Goal: Task Accomplishment & Management: Use online tool/utility

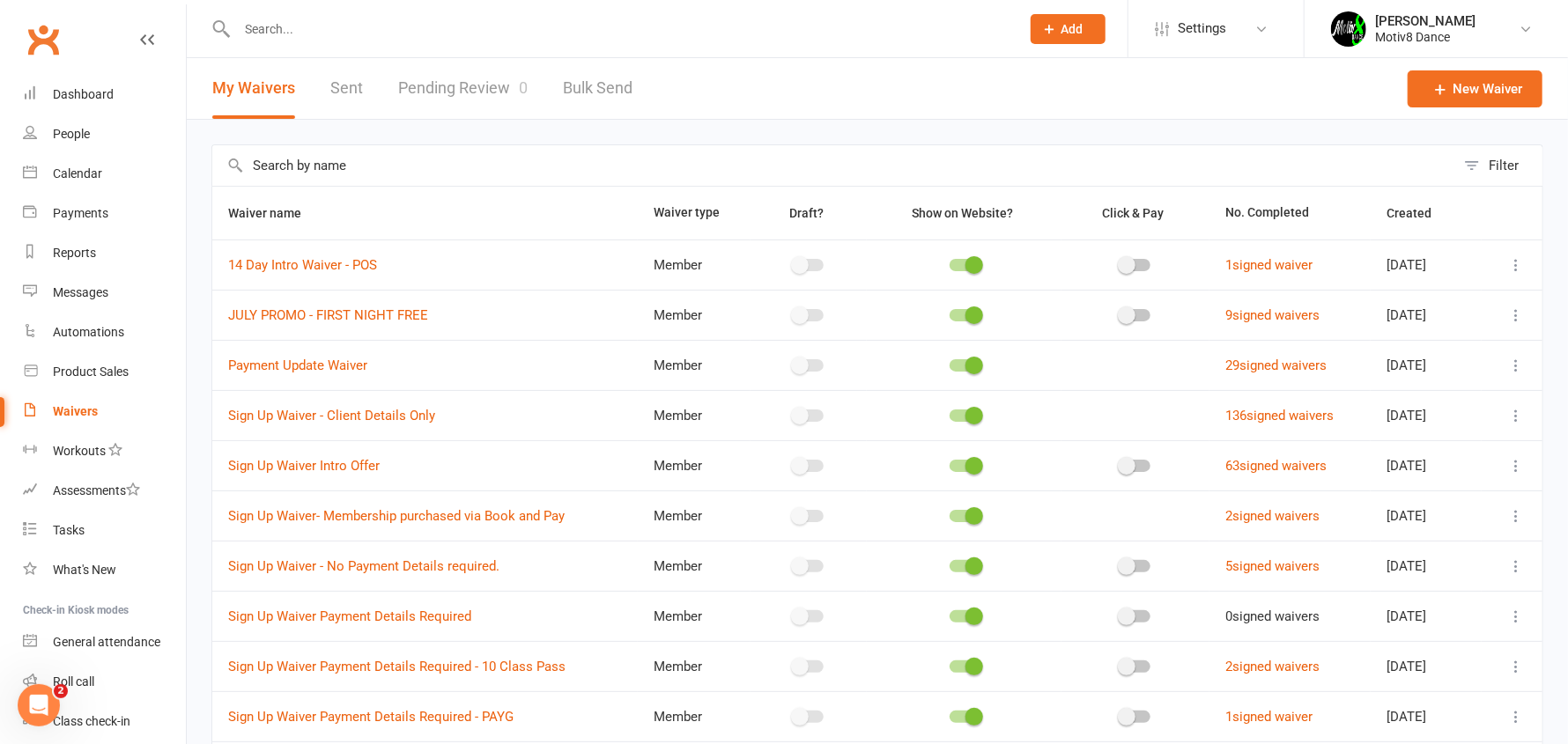
click at [340, 172] on input "text" at bounding box center [834, 165] width 1243 height 41
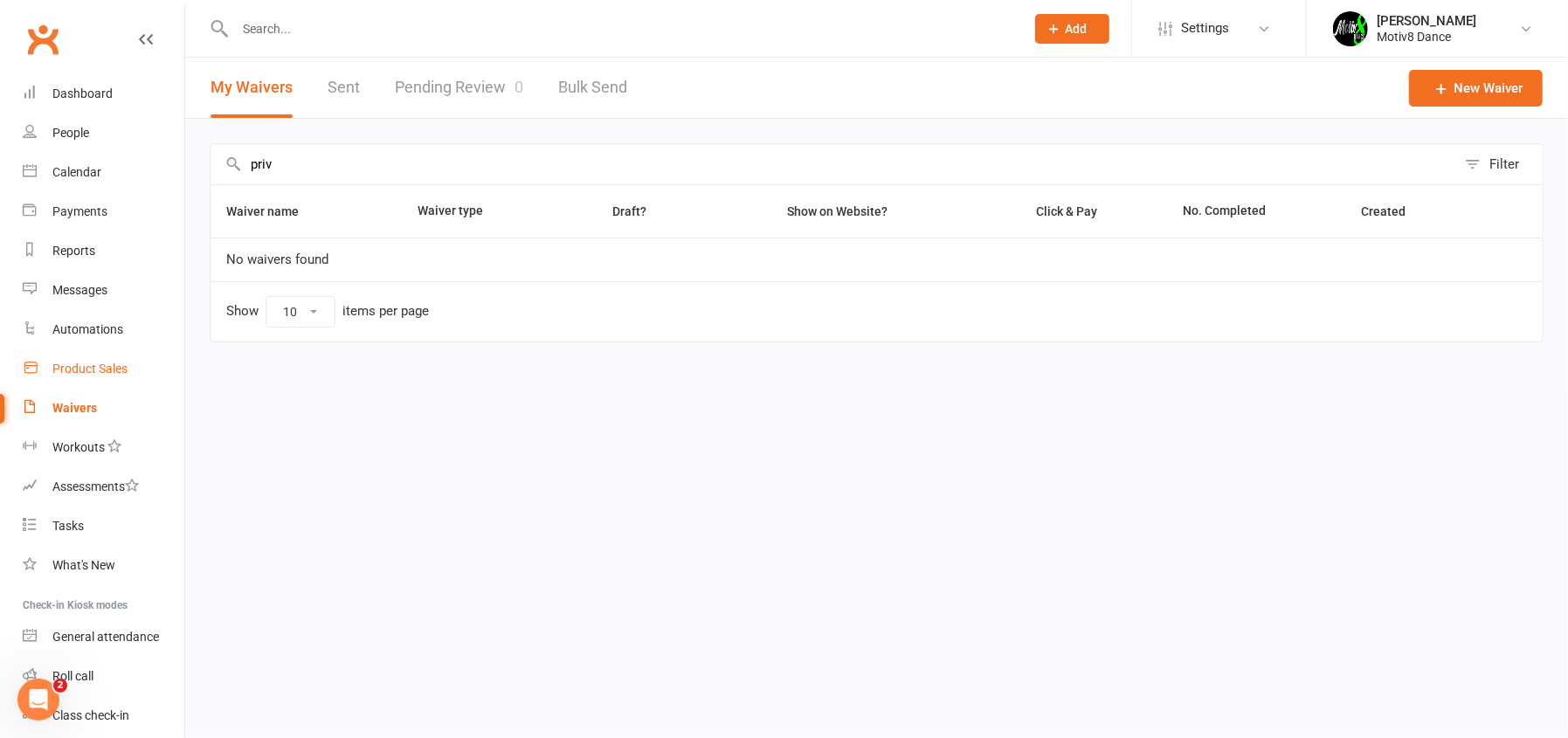
type input "priv"
click at [83, 362] on div "Product Sales" at bounding box center [90, 369] width 75 height 14
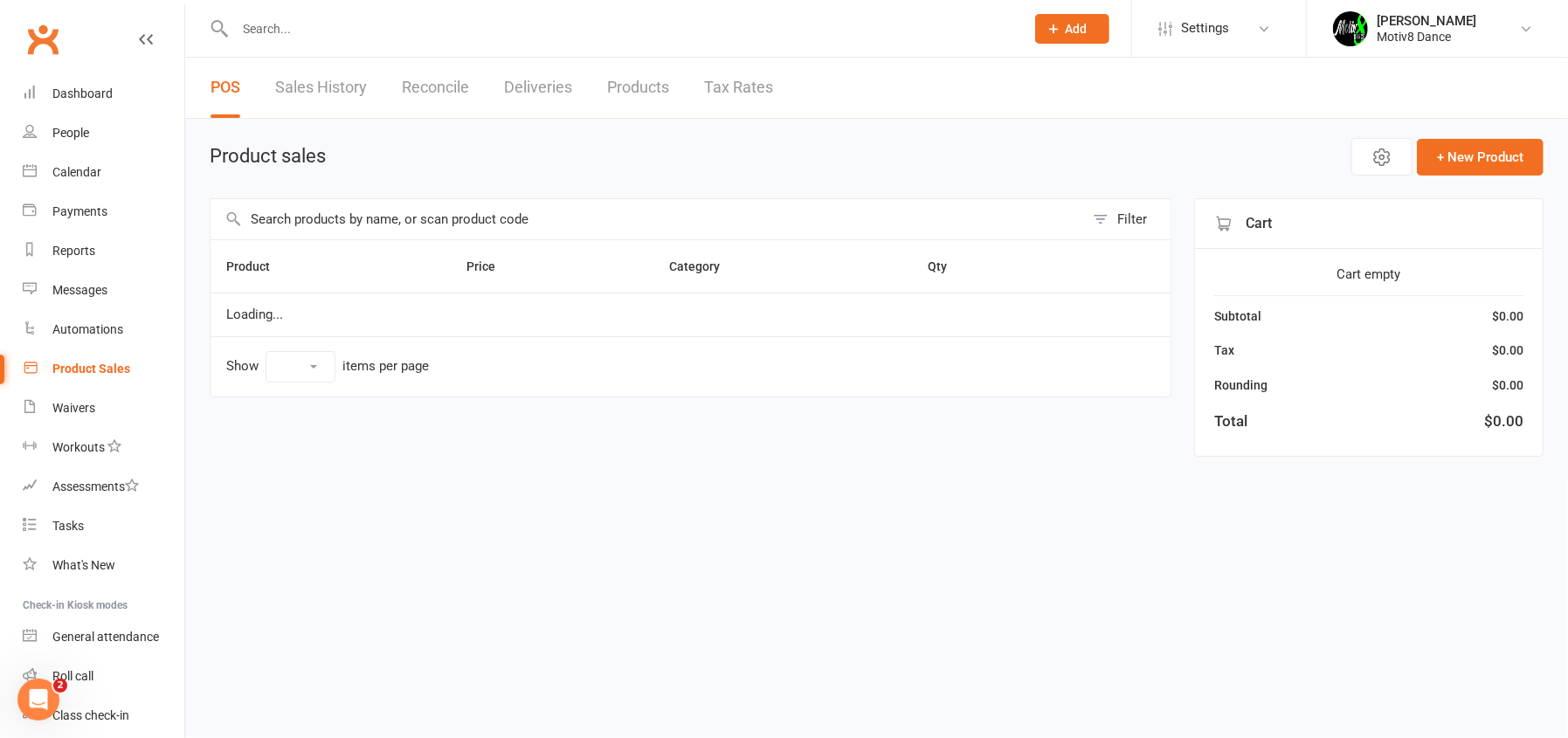
select select "10"
click at [347, 219] on input "text" at bounding box center [647, 219] width 873 height 40
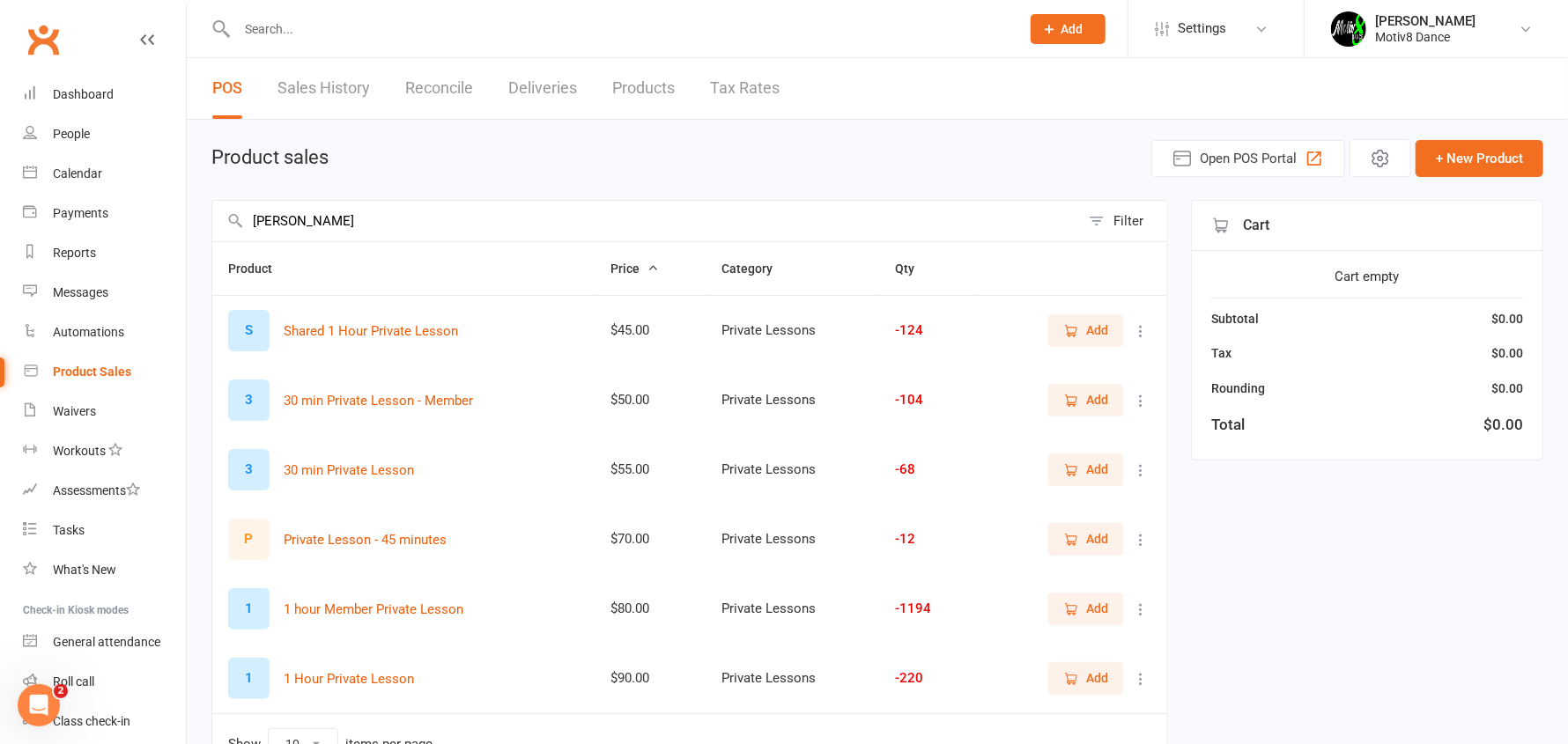
type input "[PERSON_NAME]"
click at [1087, 676] on span "Add" at bounding box center [1097, 677] width 22 height 19
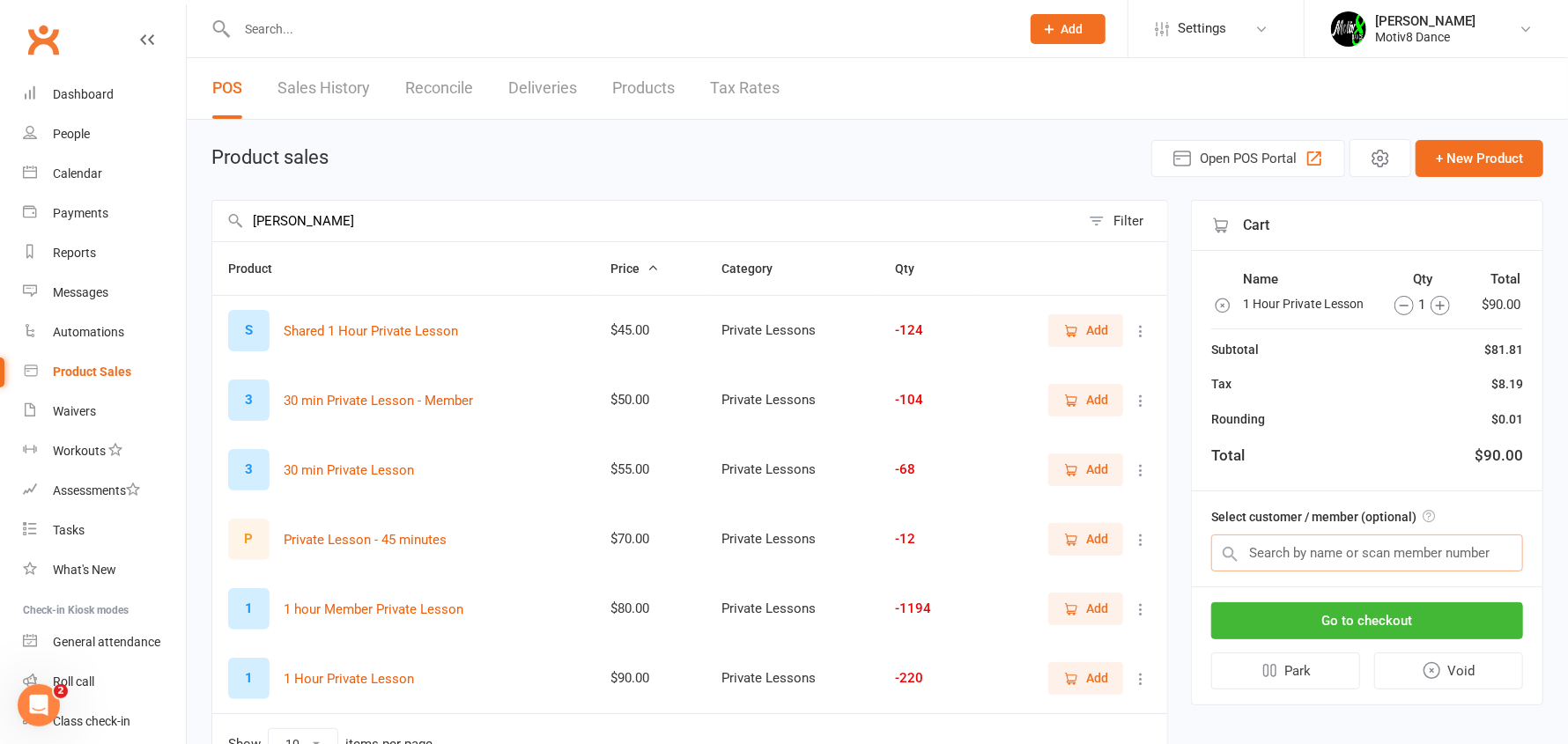
click at [1414, 550] on input "text" at bounding box center [1367, 553] width 312 height 37
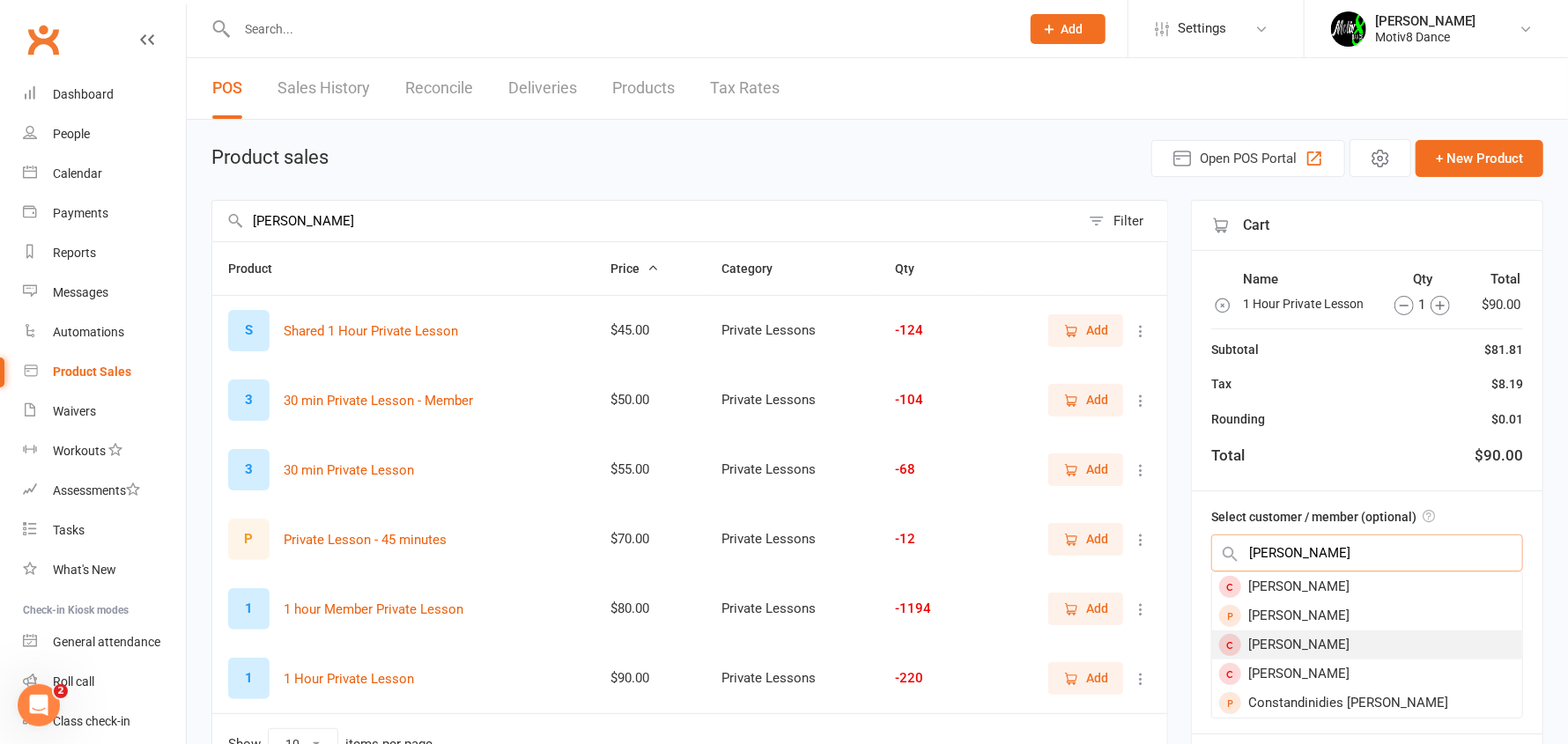
type input "[PERSON_NAME]"
click at [1288, 648] on div "[PERSON_NAME]" at bounding box center [1367, 645] width 310 height 29
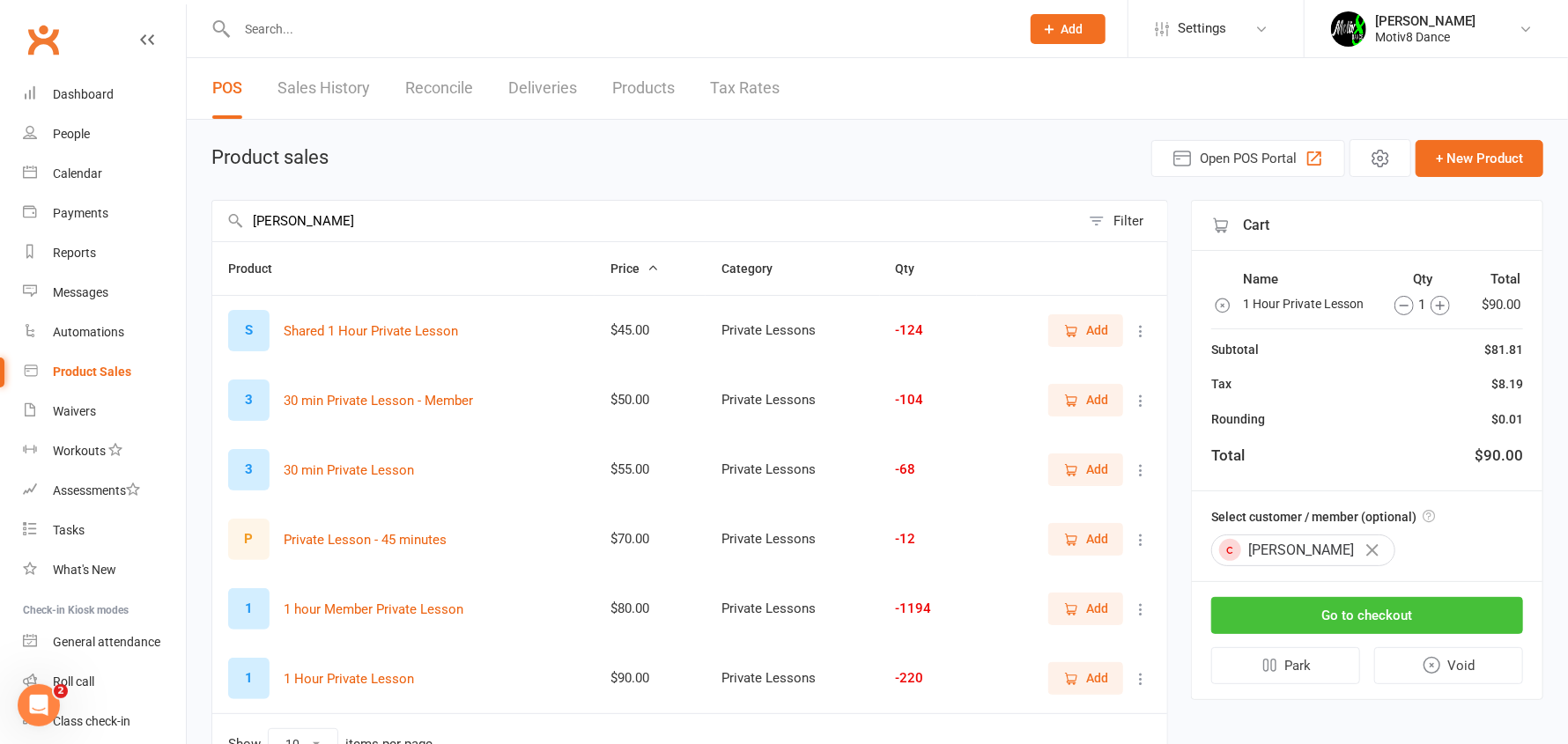
click at [1337, 598] on button "Go to checkout" at bounding box center [1367, 615] width 312 height 37
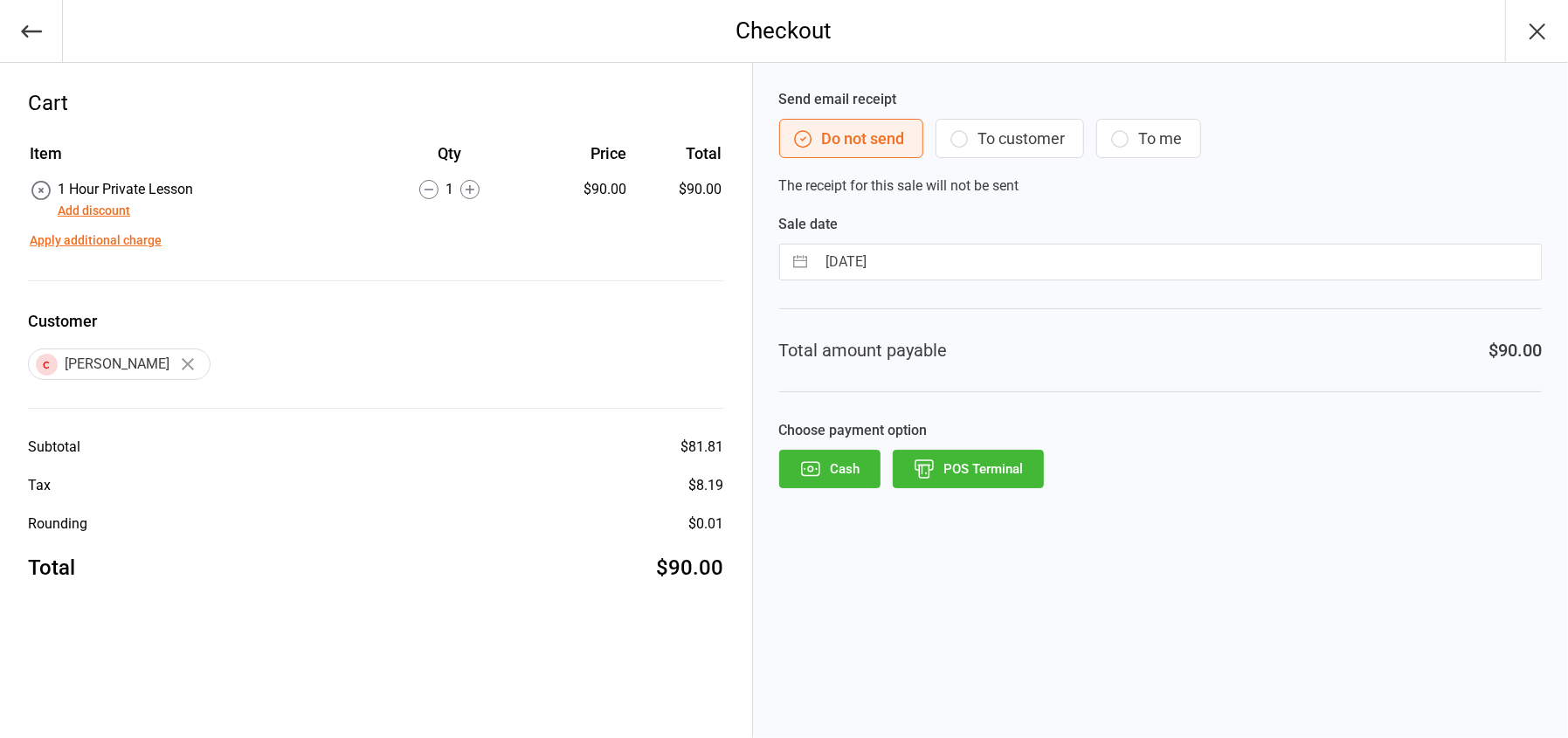
click at [985, 476] on button "POS Terminal" at bounding box center [968, 468] width 151 height 39
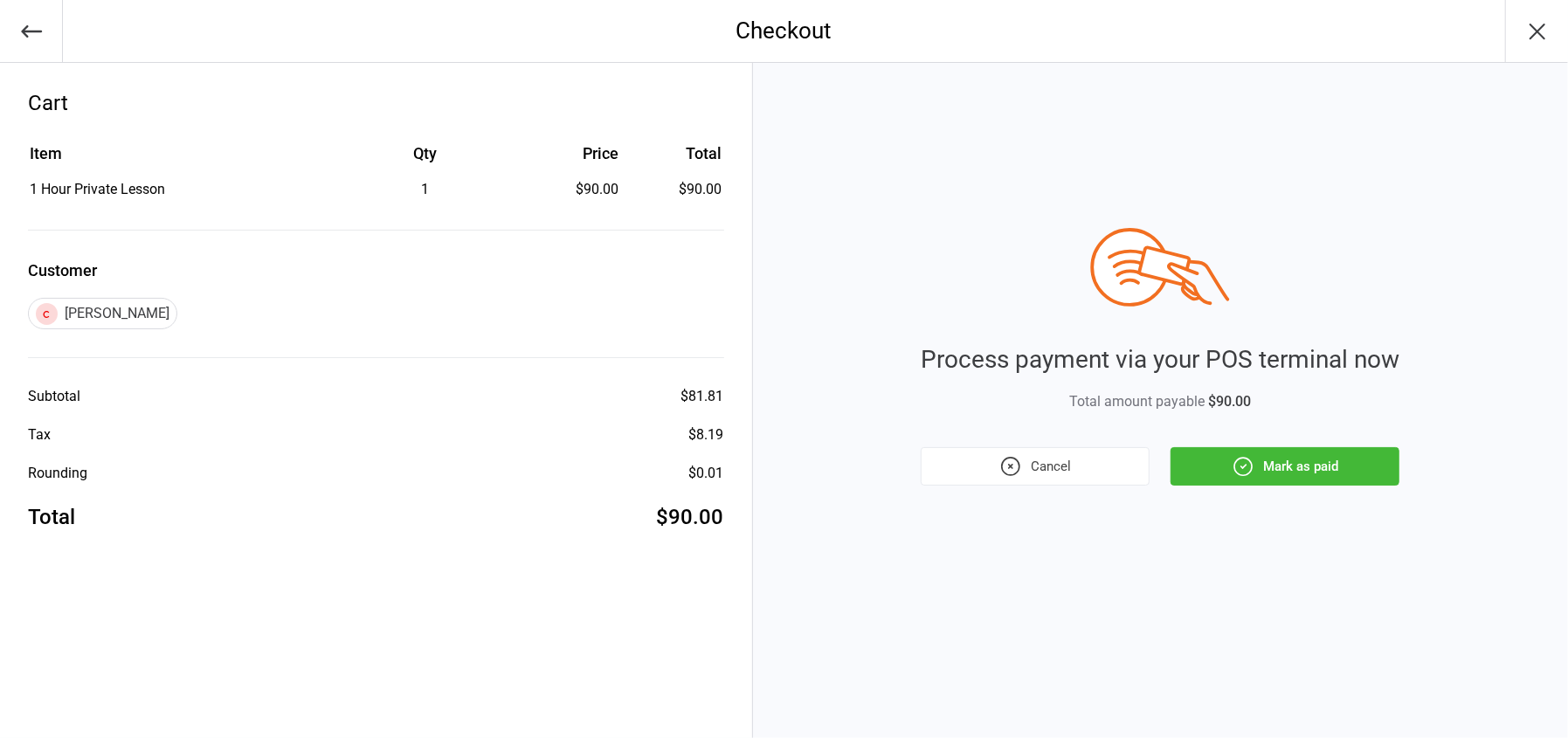
click at [1282, 480] on button "Mark as paid" at bounding box center [1285, 466] width 229 height 39
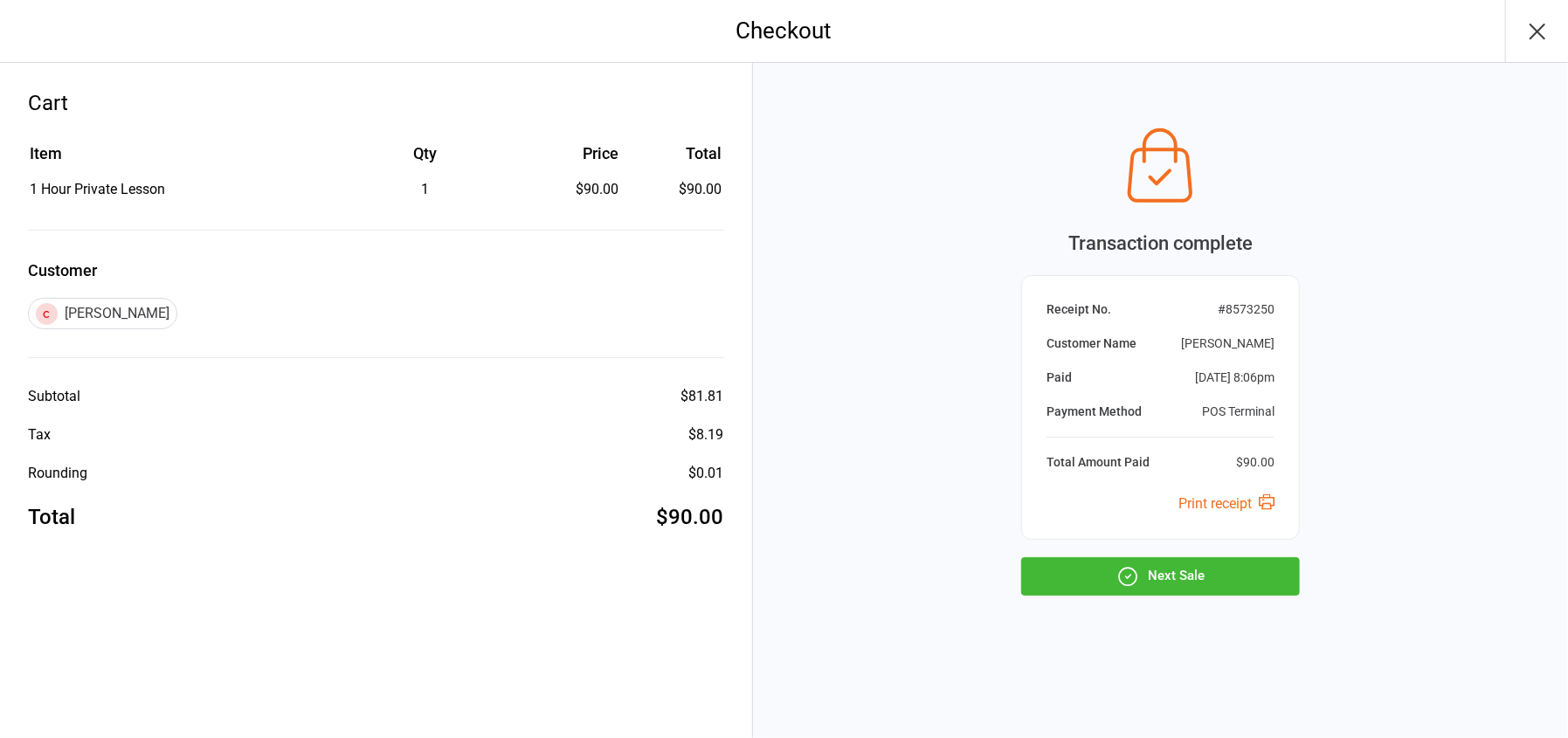
click at [1173, 564] on button "Next Sale" at bounding box center [1160, 576] width 278 height 39
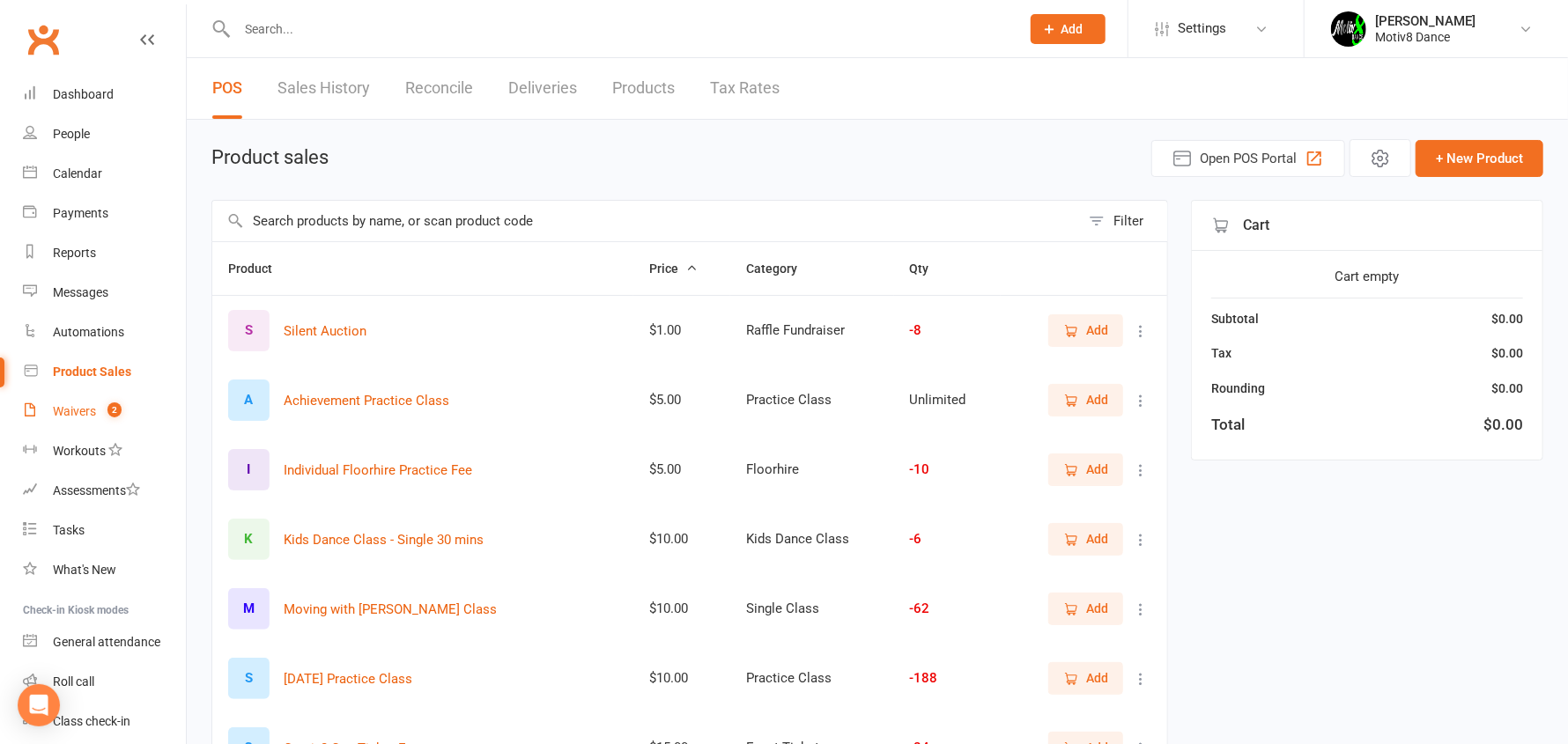
click at [72, 410] on div "Waivers" at bounding box center [75, 412] width 43 height 14
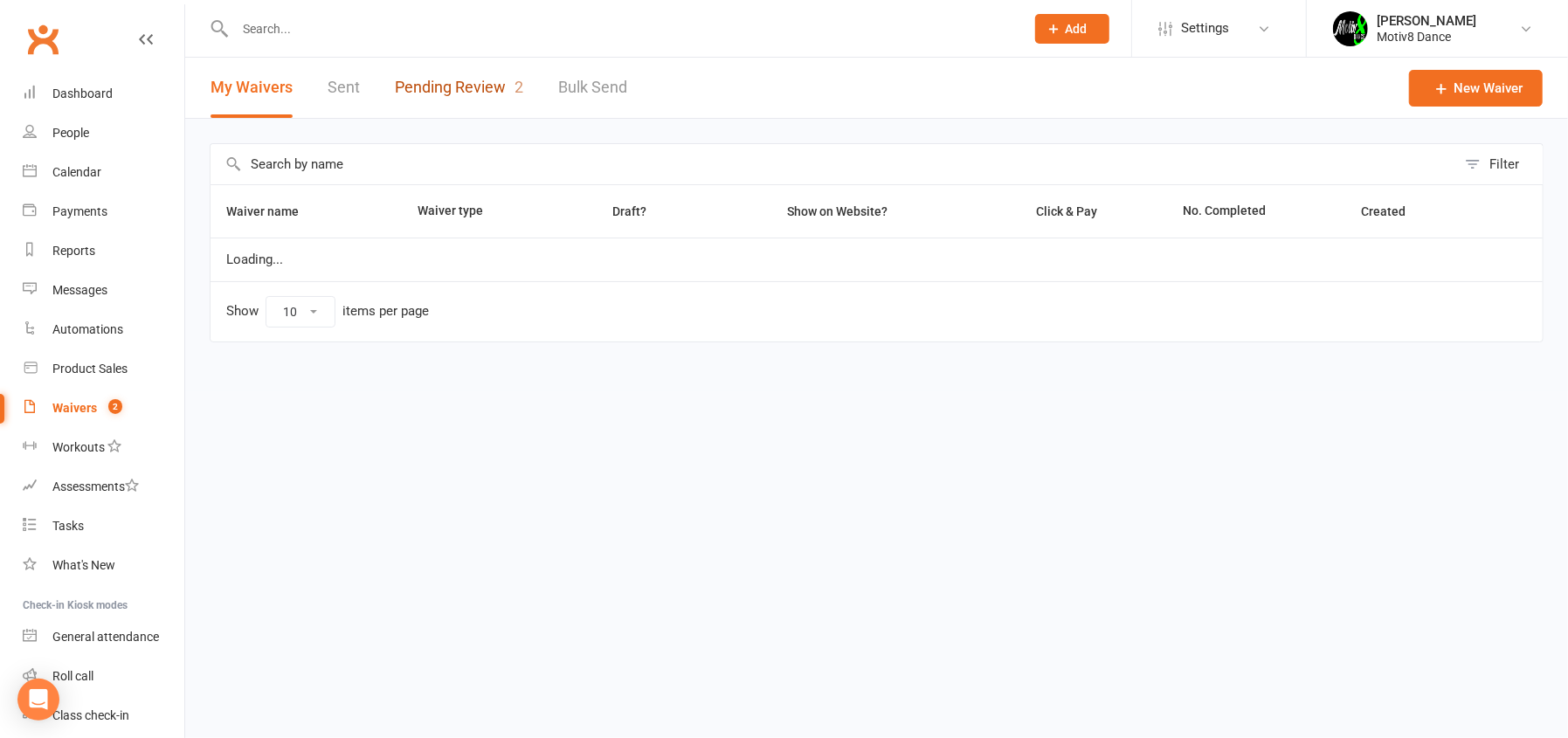
click at [453, 81] on link "Pending Review 2" at bounding box center [458, 87] width 128 height 60
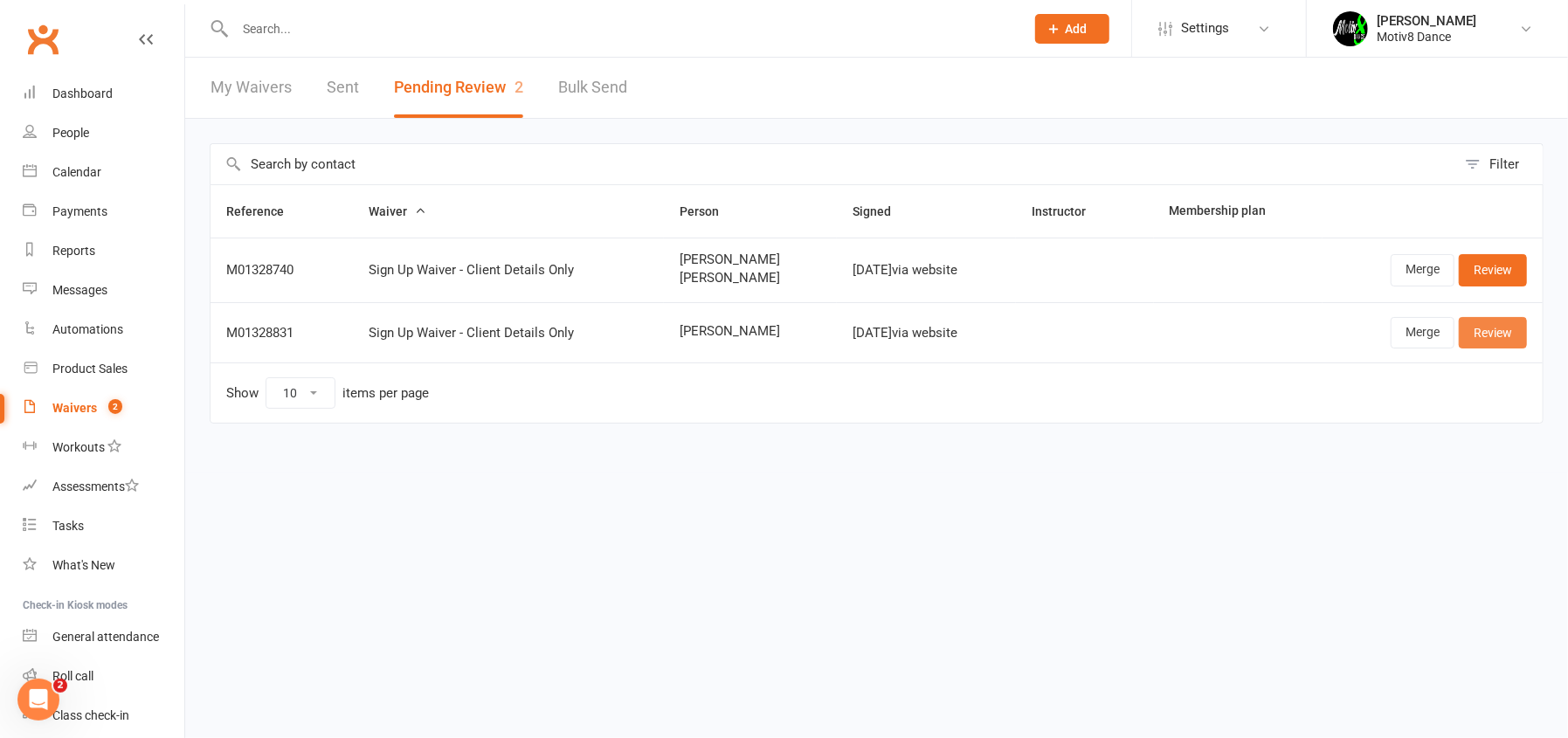
click at [1488, 327] on link "Review" at bounding box center [1493, 332] width 68 height 31
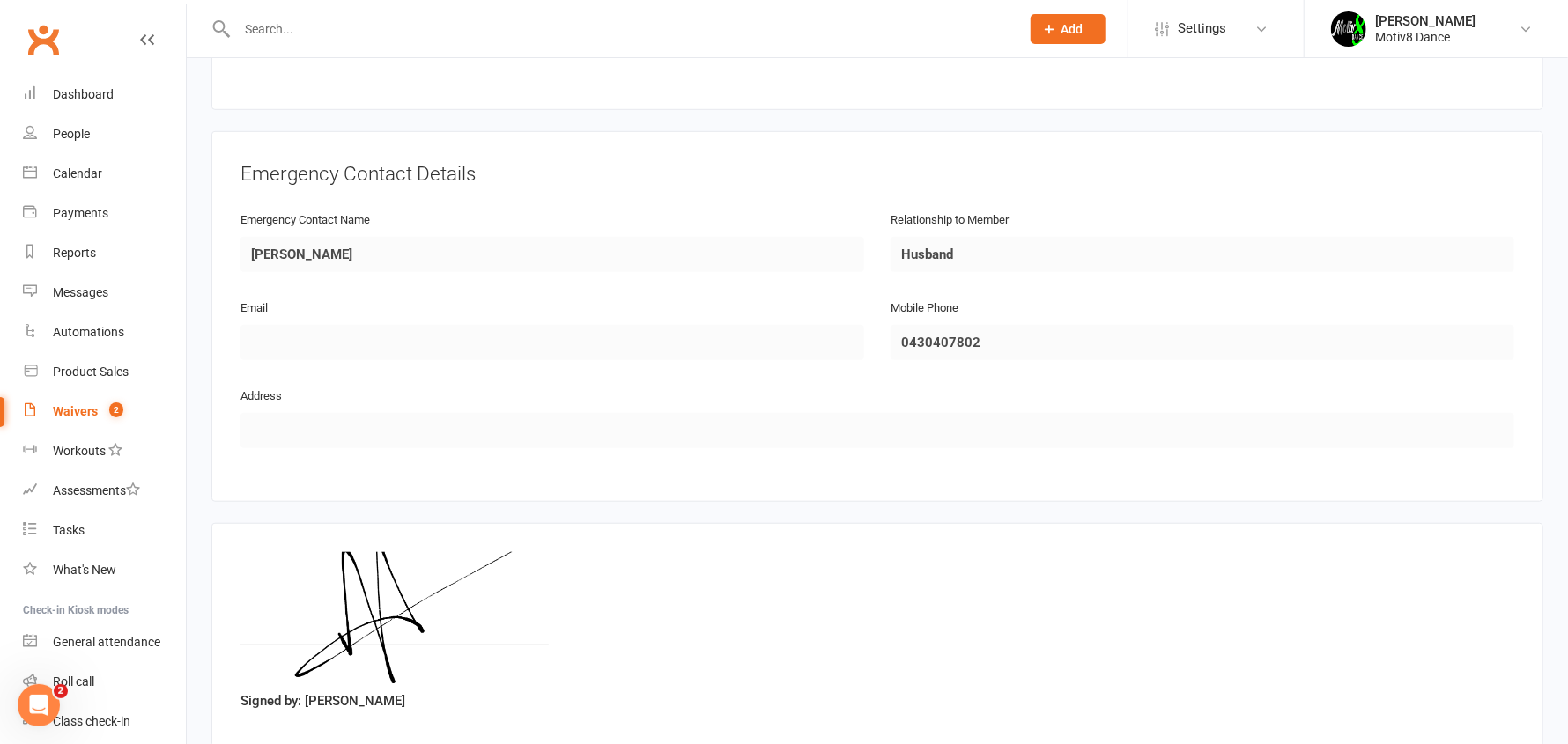
scroll to position [817, 0]
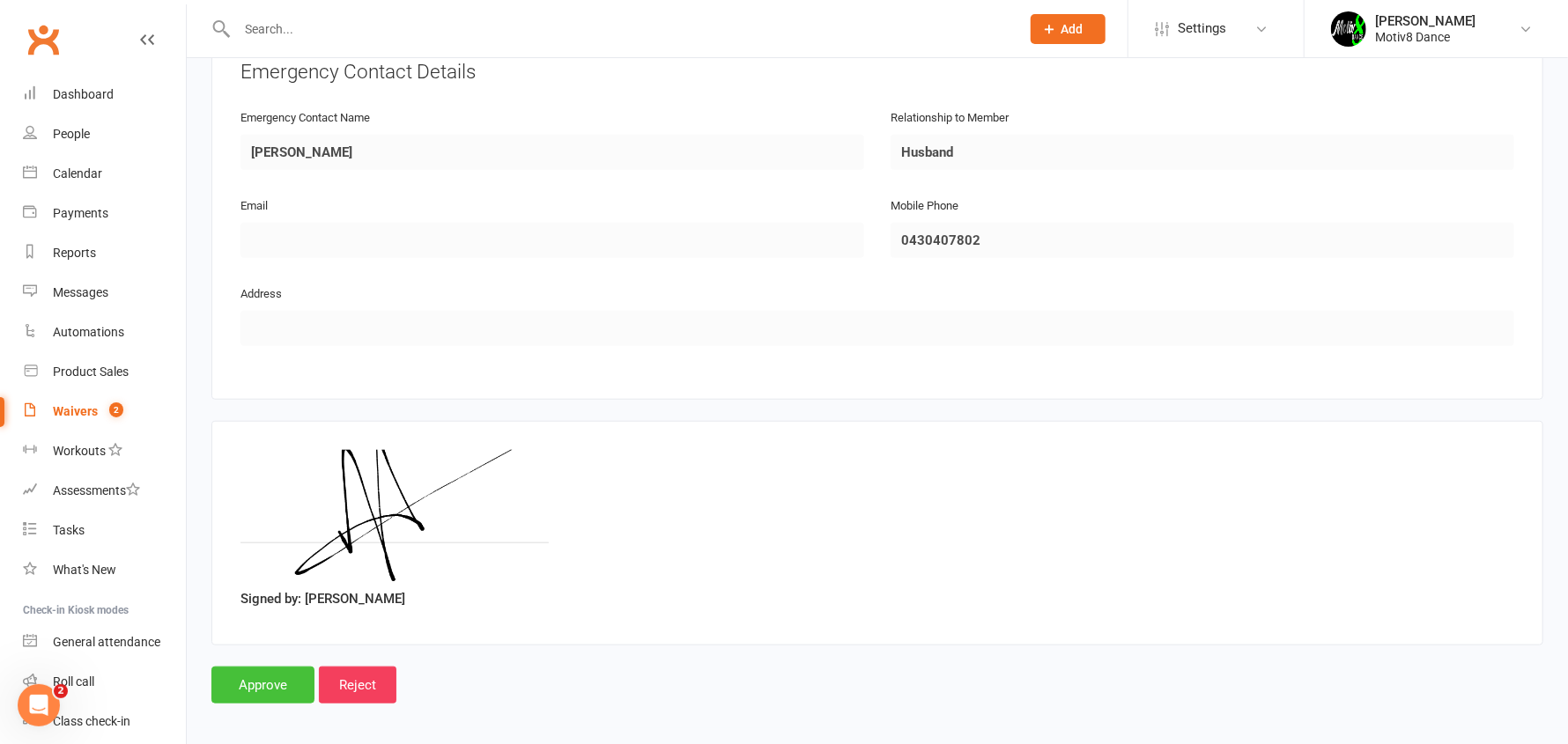
click at [275, 686] on input "Approve" at bounding box center [263, 684] width 103 height 37
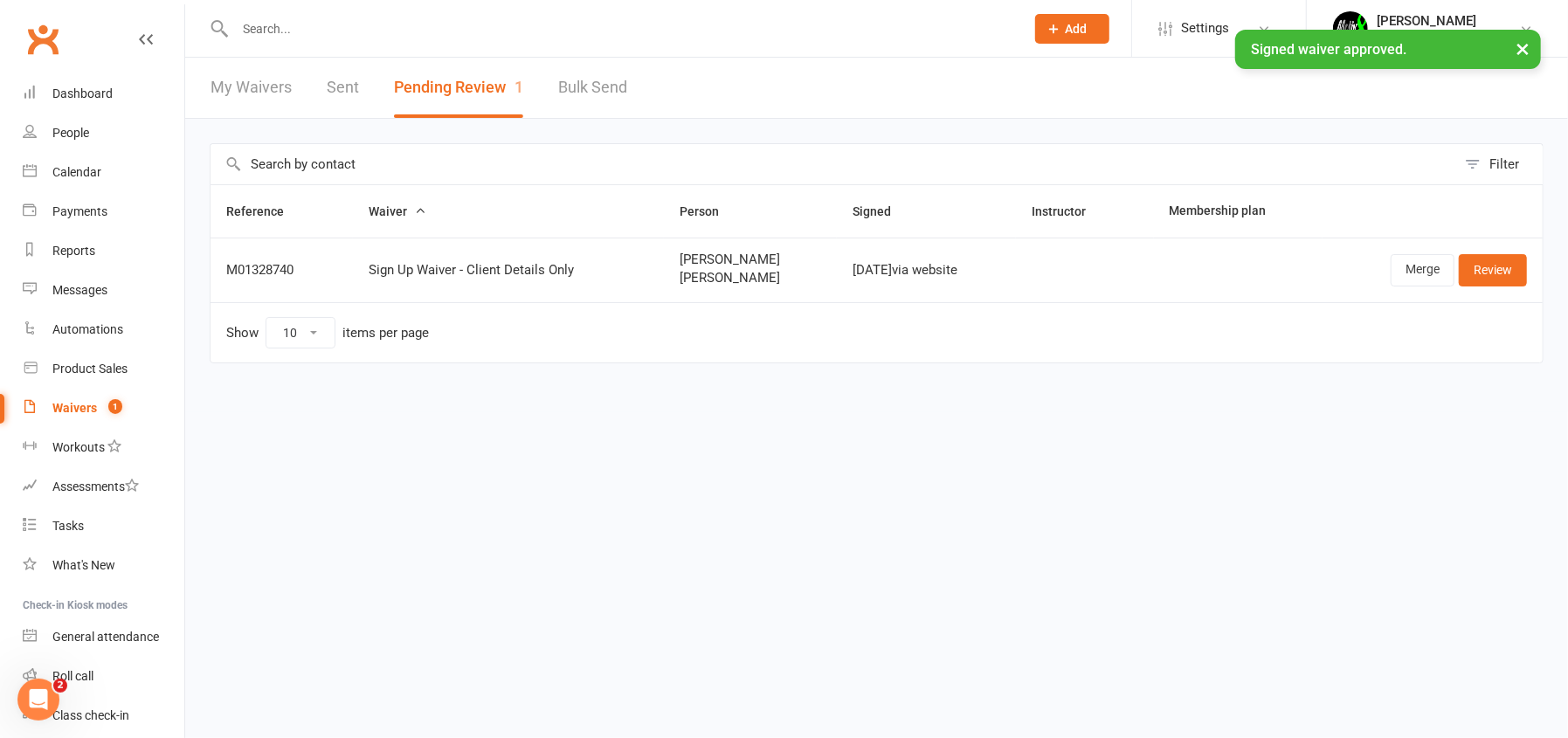
click at [76, 402] on div "Waivers" at bounding box center [75, 408] width 45 height 14
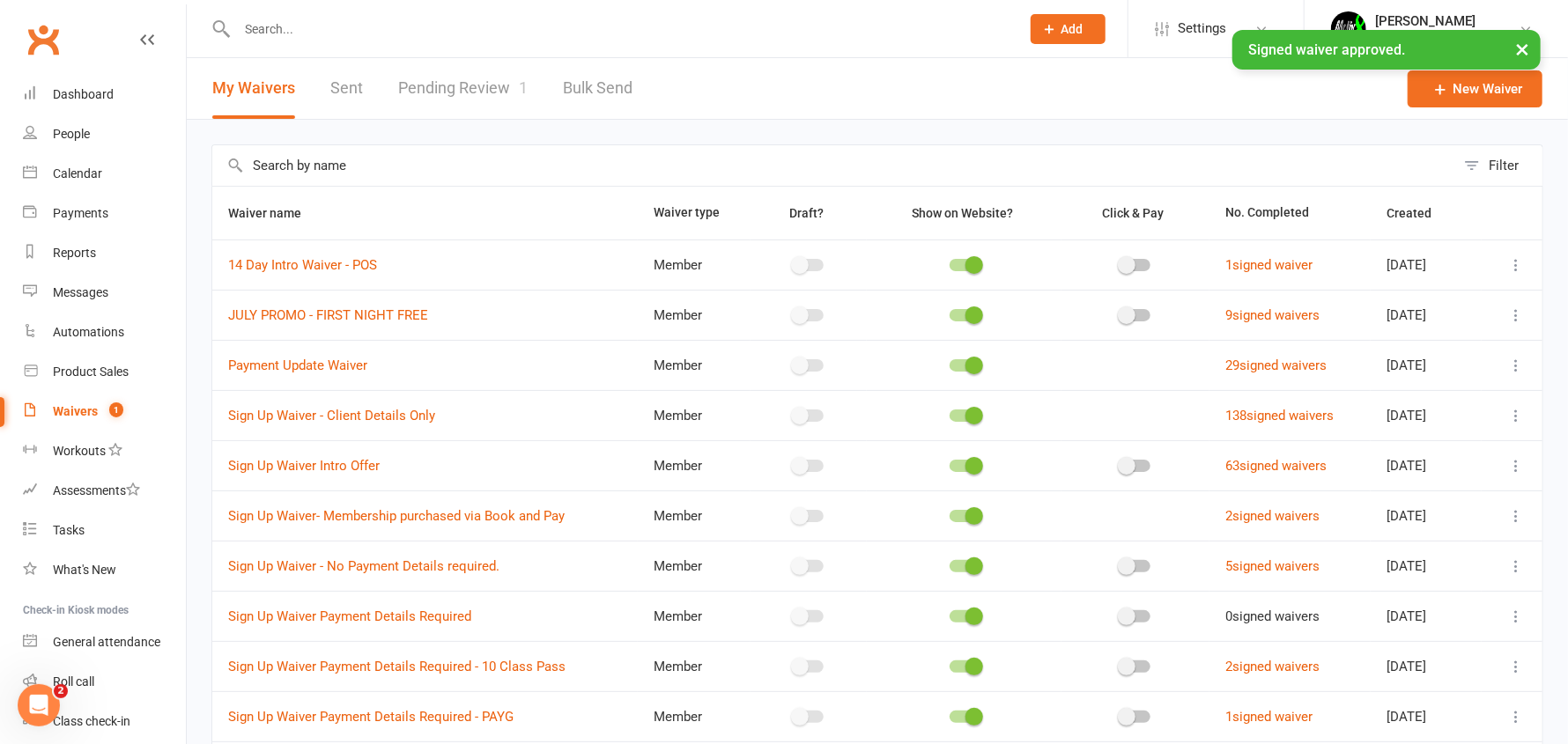
click at [462, 85] on link "Pending Review 1" at bounding box center [462, 88] width 129 height 60
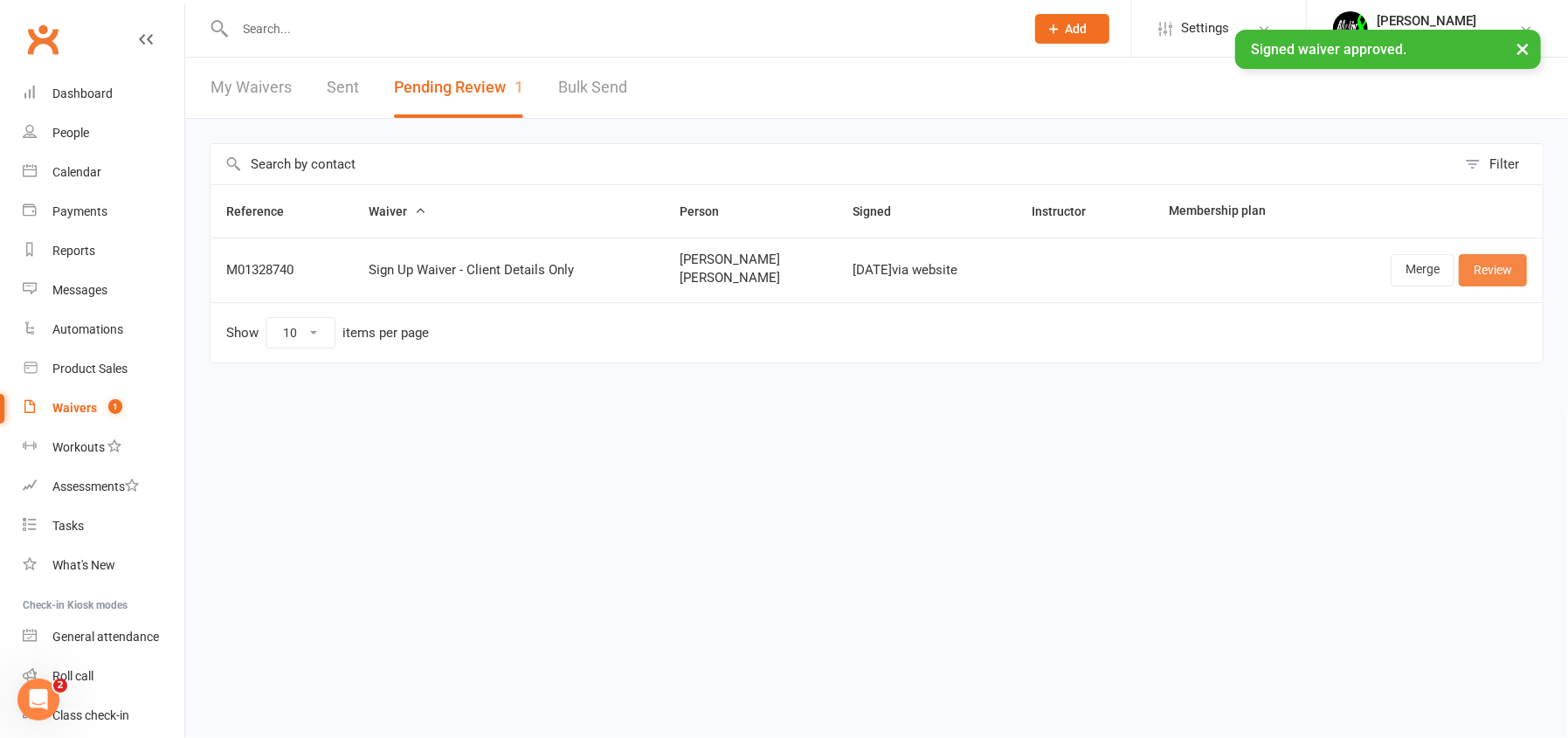
drag, startPoint x: 1496, startPoint y: 270, endPoint x: 1477, endPoint y: 274, distance: 19.4
click at [1494, 270] on link "Review" at bounding box center [1493, 270] width 68 height 31
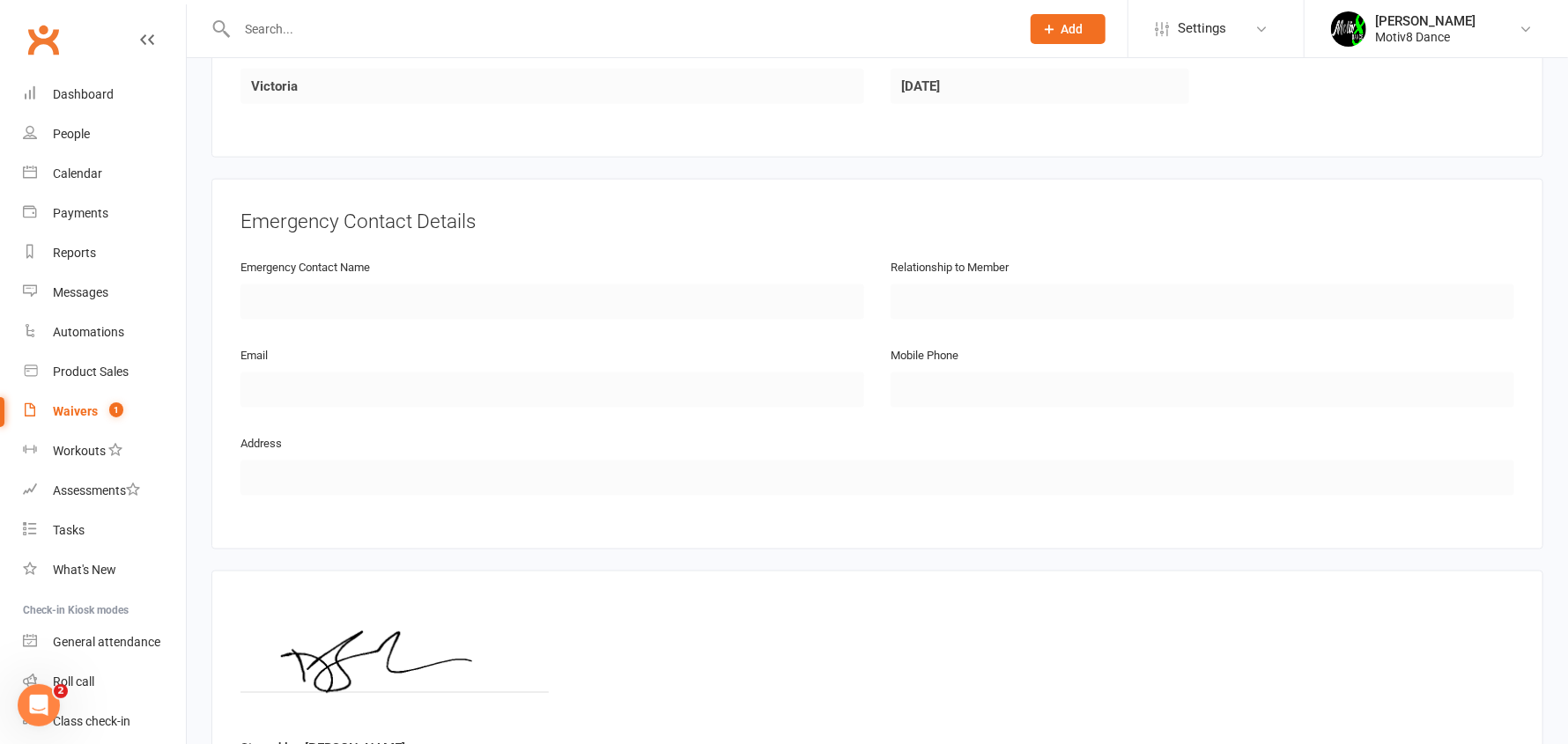
scroll to position [1482, 0]
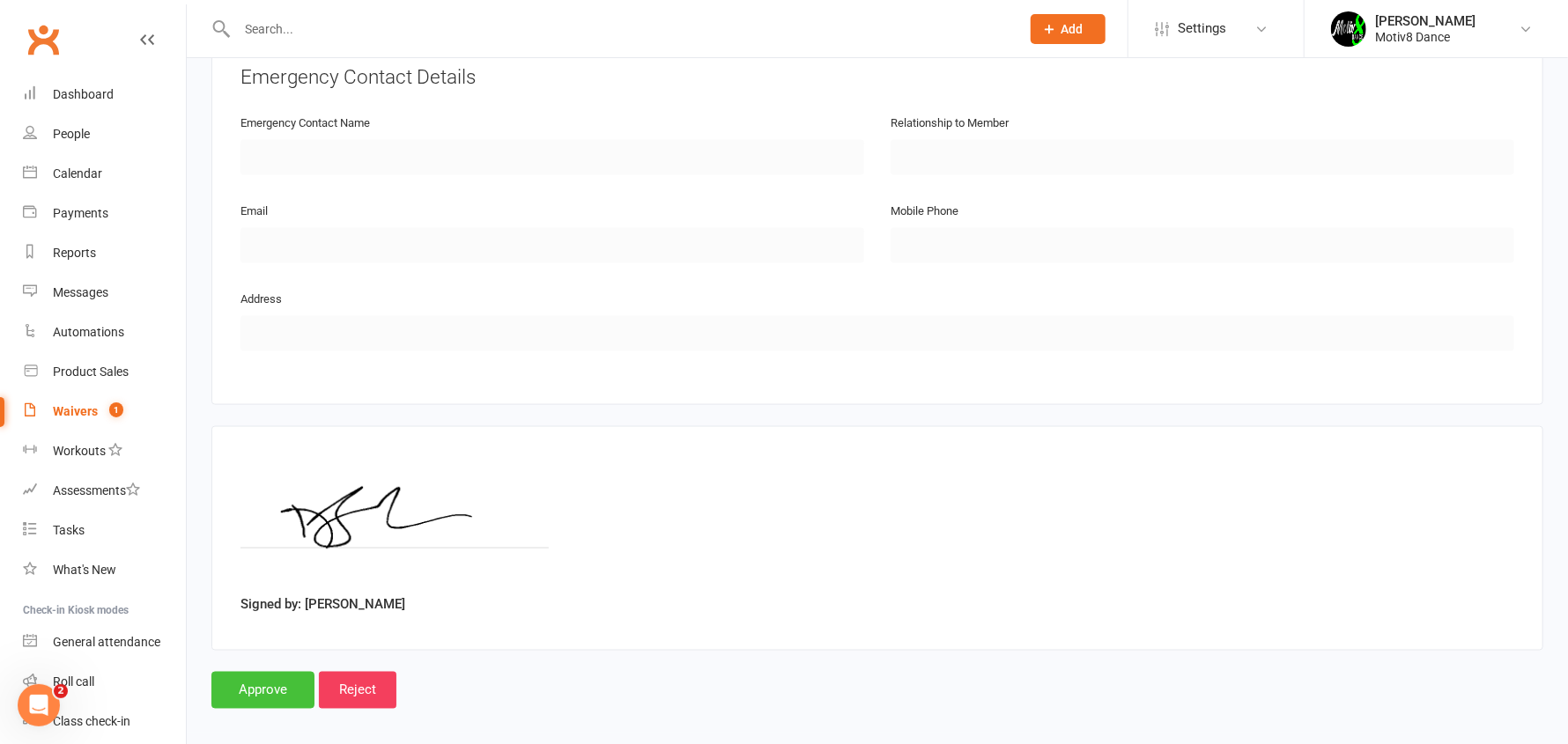
click at [284, 675] on input "Approve" at bounding box center [263, 690] width 103 height 37
